Goal: Task Accomplishment & Management: Manage account settings

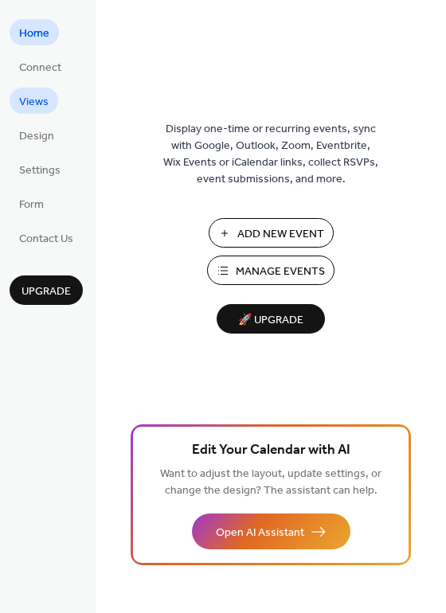
click at [43, 96] on span "Views" at bounding box center [33, 102] width 29 height 17
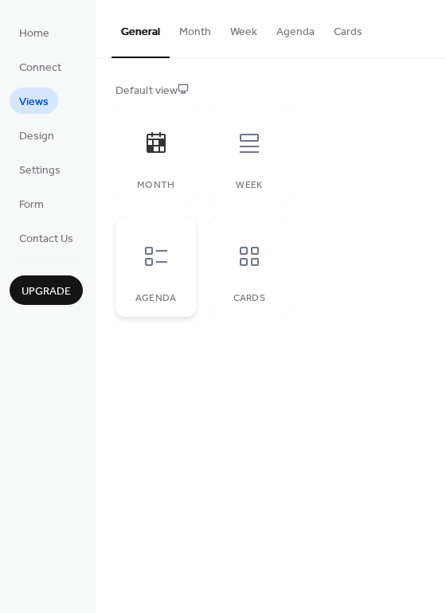
click at [173, 261] on div at bounding box center [156, 256] width 48 height 48
click at [230, 259] on div at bounding box center [249, 256] width 48 height 48
click at [137, 148] on div at bounding box center [156, 143] width 48 height 48
click at [250, 131] on div at bounding box center [249, 143] width 48 height 48
click at [150, 287] on div "Agenda" at bounding box center [155, 267] width 80 height 100
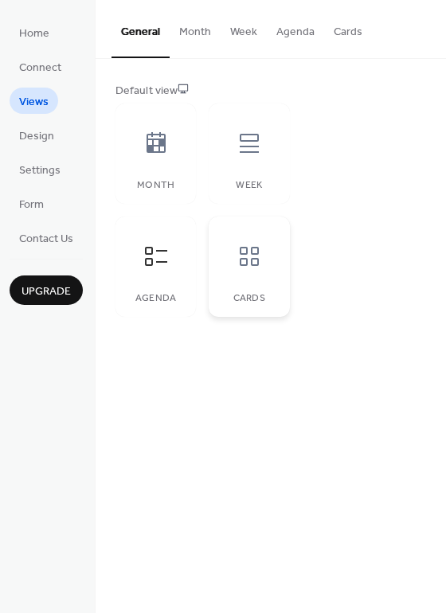
click at [274, 269] on div "Cards" at bounding box center [249, 267] width 80 height 100
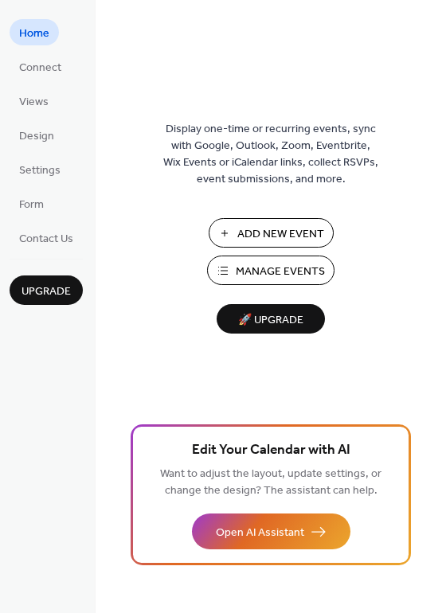
click at [291, 268] on span "Manage Events" at bounding box center [280, 272] width 89 height 17
